Goal: Task Accomplishment & Management: Use online tool/utility

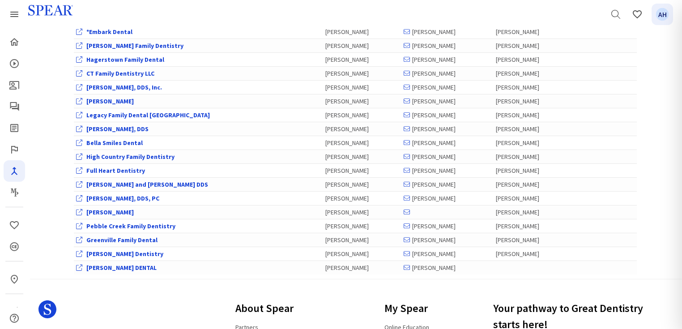
click at [669, 18] on span "AH" at bounding box center [662, 14] width 13 height 13
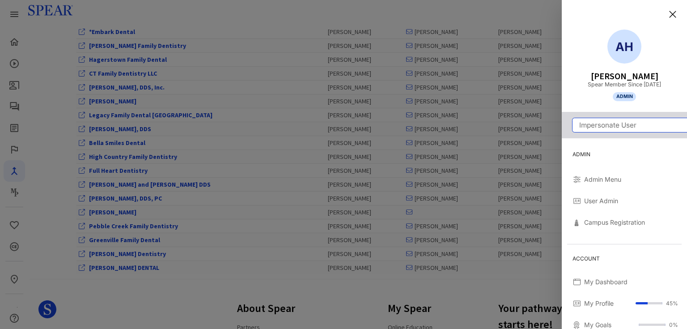
click at [614, 127] on input "Impersonate User" at bounding box center [630, 125] width 115 height 14
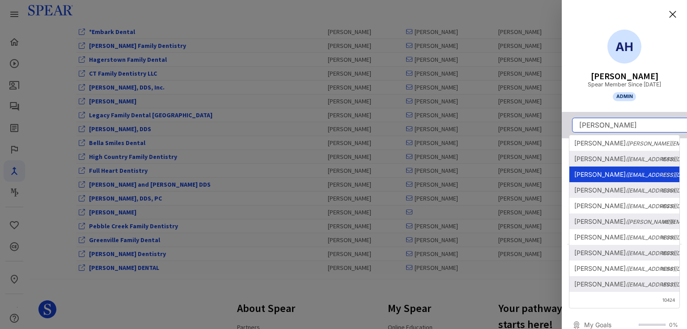
type input "[PERSON_NAME]"
click at [618, 178] on link "[PERSON_NAME] ([EMAIL_ADDRESS][DOMAIN_NAME]) 63364" at bounding box center [625, 174] width 110 height 16
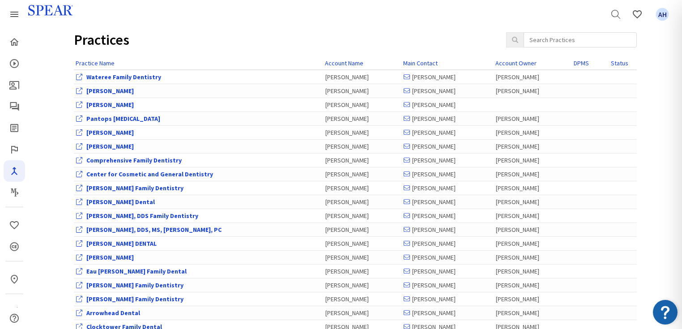
scroll to position [179, 0]
